Goal: Task Accomplishment & Management: Manage account settings

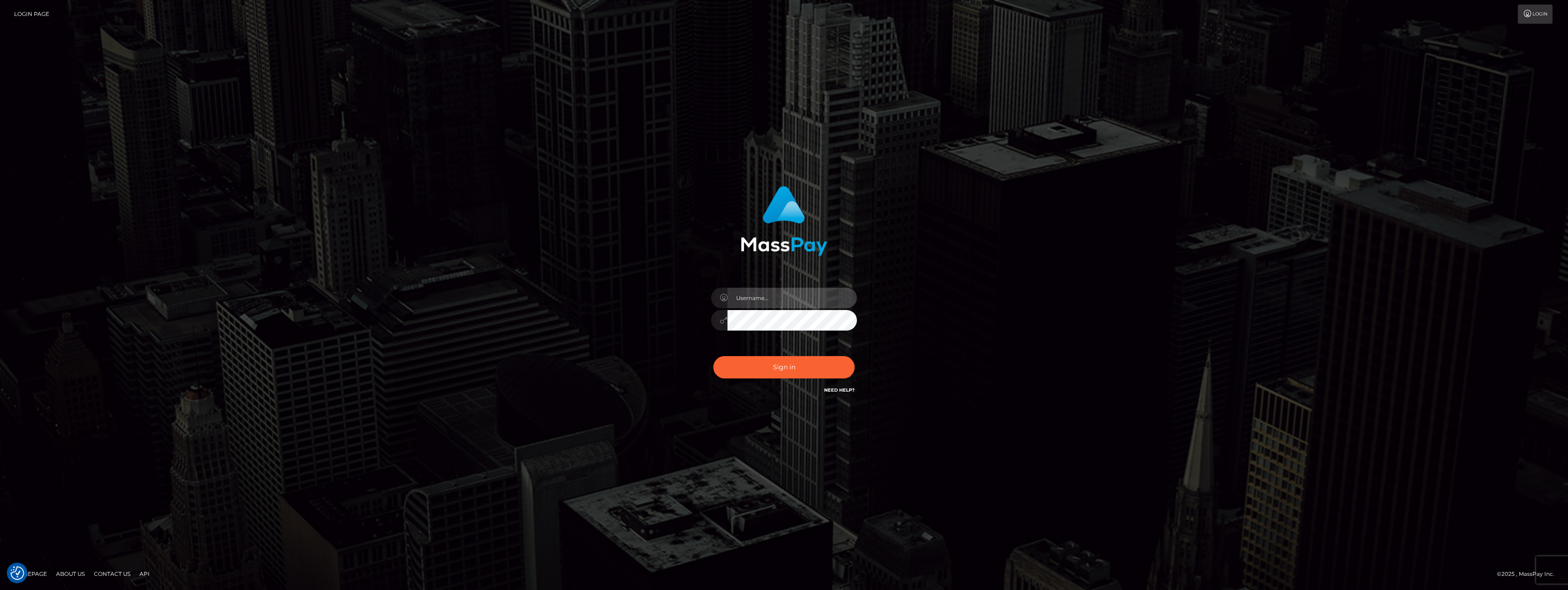
click at [782, 303] on input "text" at bounding box center [792, 297] width 129 height 20
type input "[EMAIL_ADDRESS][DOMAIN_NAME]"
click at [826, 372] on button "Sign in" at bounding box center [783, 367] width 141 height 23
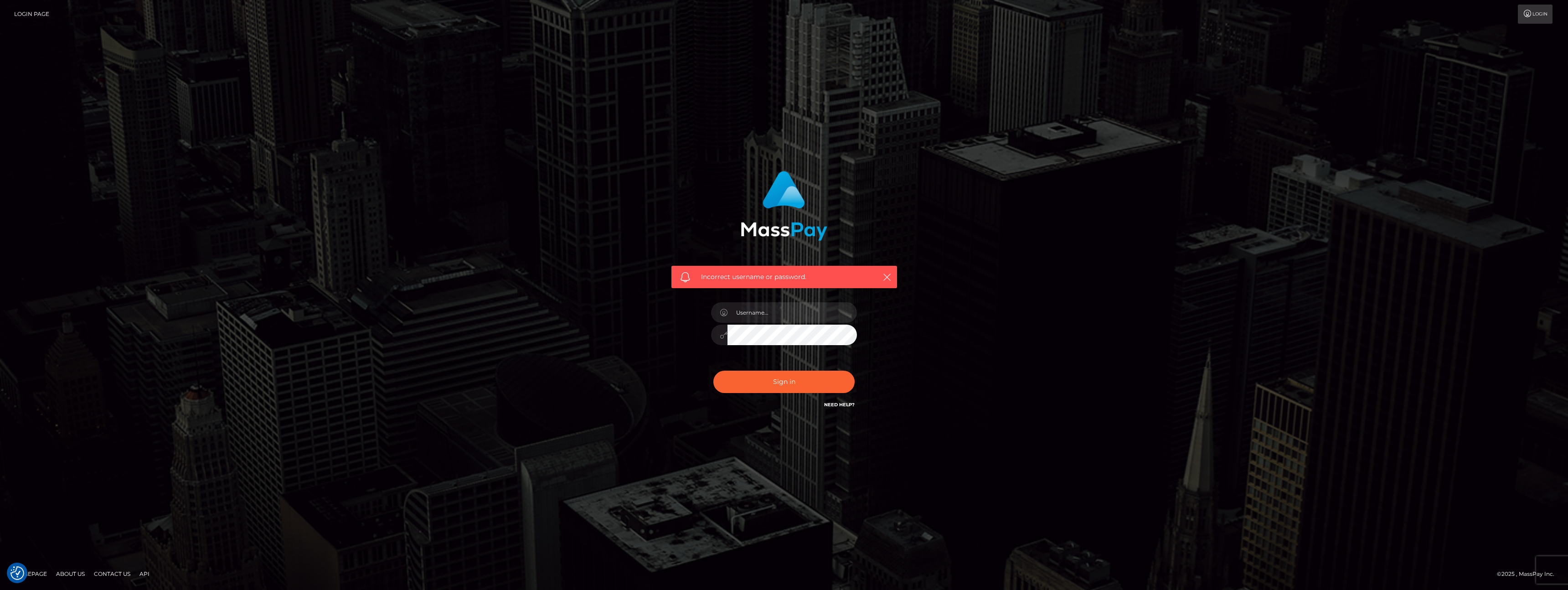
click at [802, 273] on span "Incorrect username or password." at bounding box center [784, 277] width 167 height 10
click at [796, 319] on input "text" at bounding box center [792, 312] width 129 height 20
type input "[EMAIL_ADDRESS][DOMAIN_NAME]"
click at [713, 371] on button "Sign in" at bounding box center [783, 382] width 141 height 23
